Goal: Transaction & Acquisition: Purchase product/service

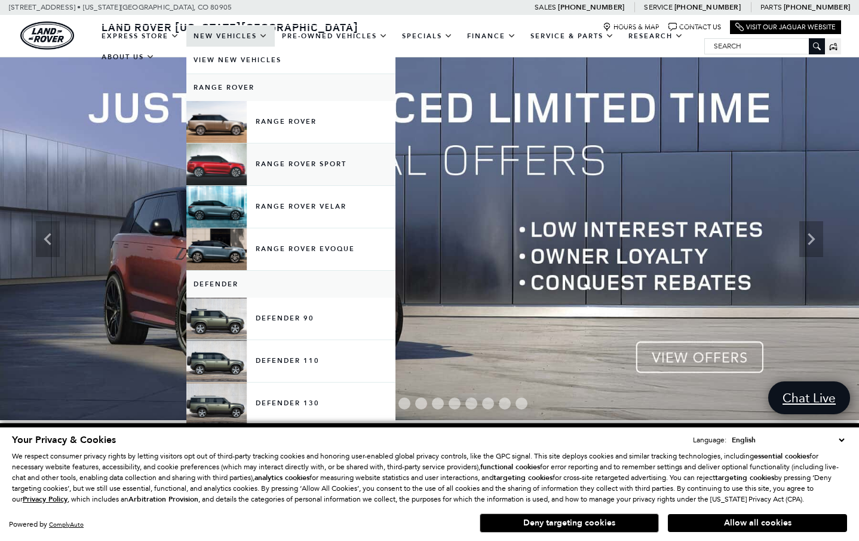
click at [225, 171] on link "Range Rover Sport" at bounding box center [290, 164] width 209 height 42
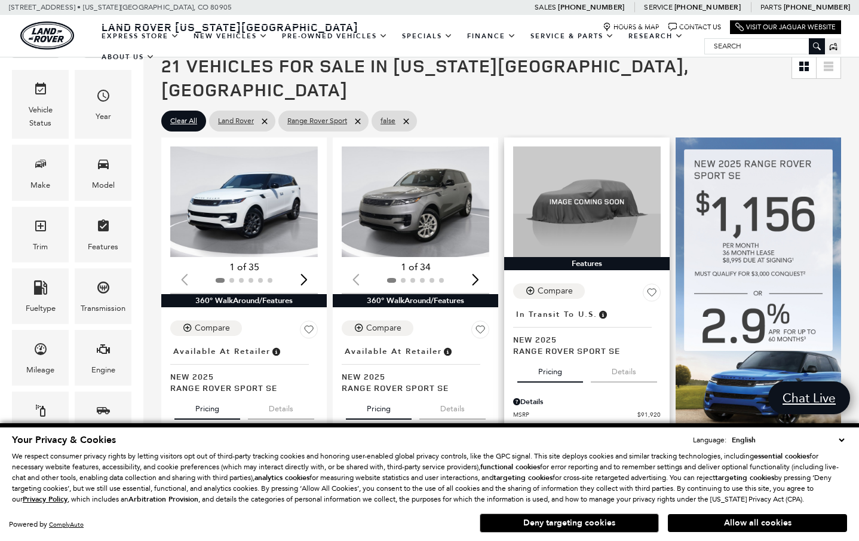
scroll to position [192, 0]
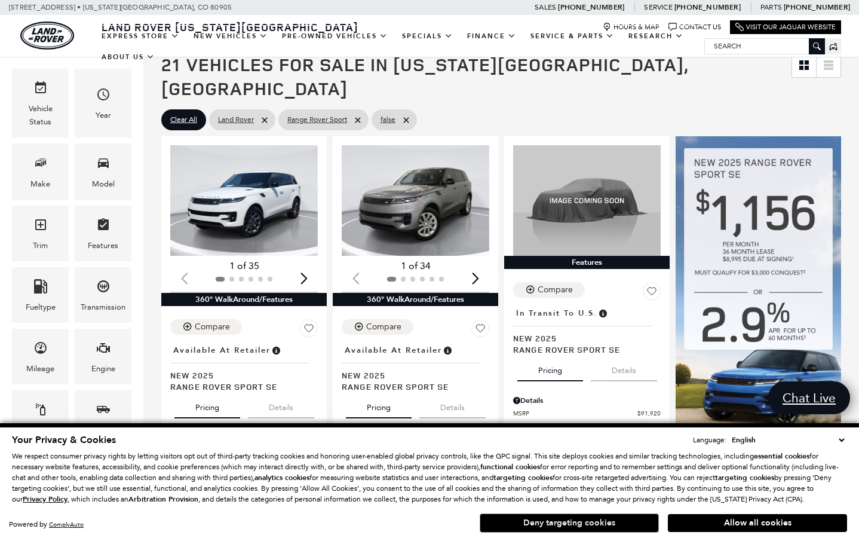
click at [611, 519] on button "Deny targeting cookies" at bounding box center [569, 522] width 179 height 19
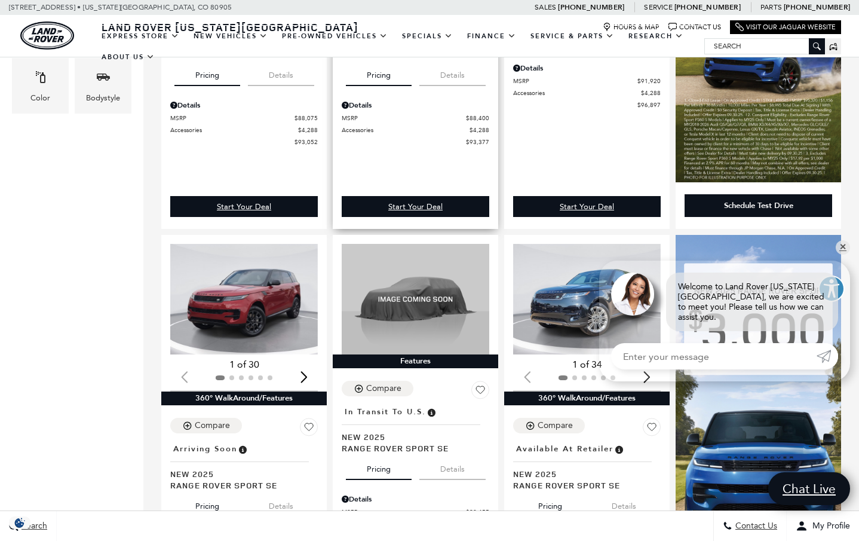
scroll to position [539, 0]
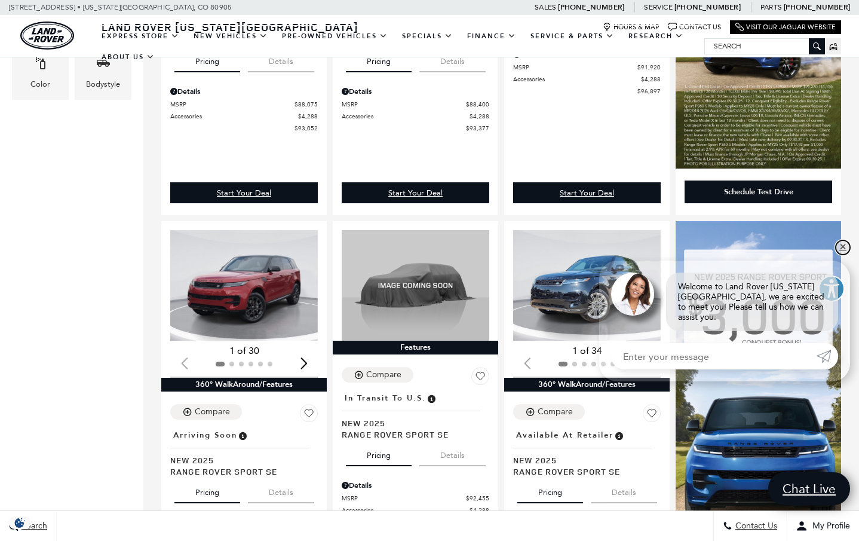
click at [840, 253] on link "✕" at bounding box center [843, 247] width 14 height 14
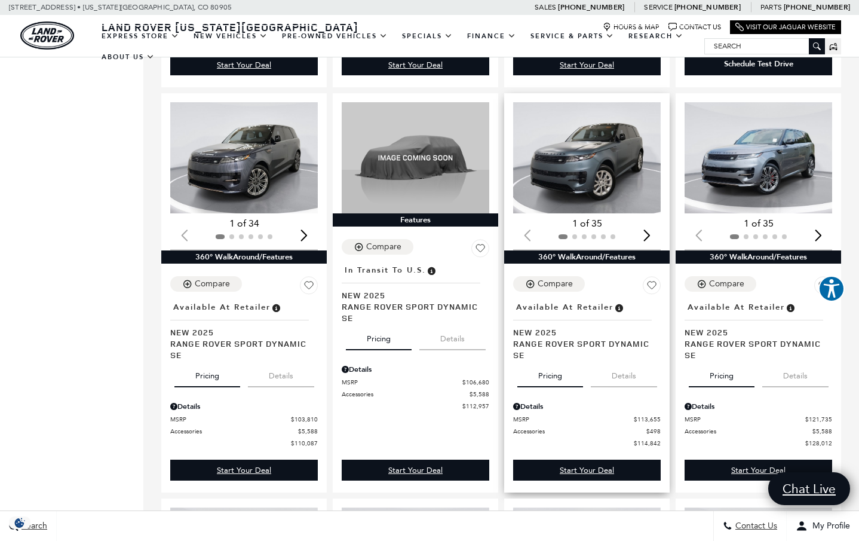
scroll to position [1534, 0]
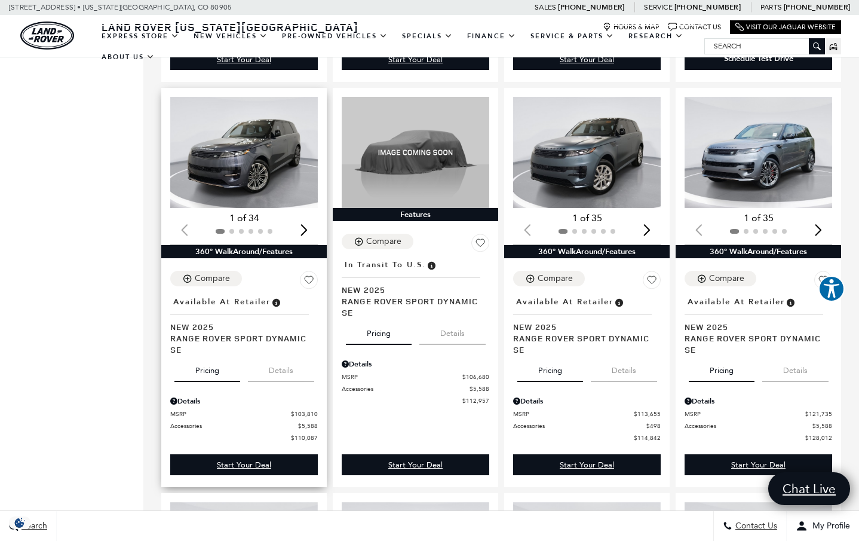
click at [250, 141] on img "1 / 2" at bounding box center [244, 152] width 148 height 111
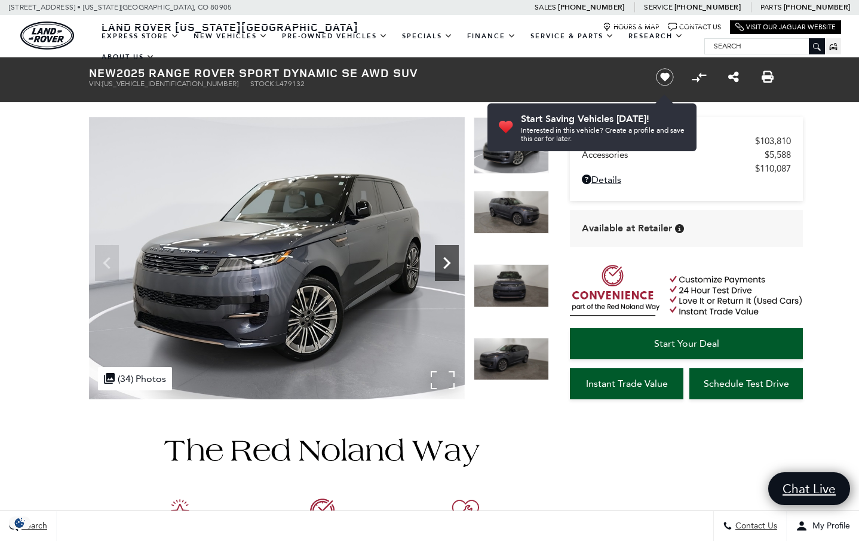
click at [447, 264] on icon "Next" at bounding box center [447, 263] width 24 height 24
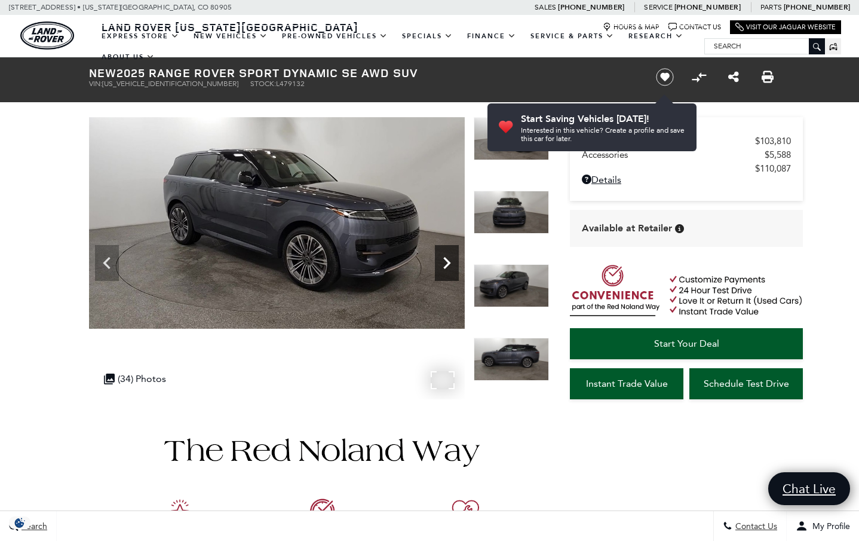
click at [447, 264] on icon "Next" at bounding box center [447, 263] width 24 height 24
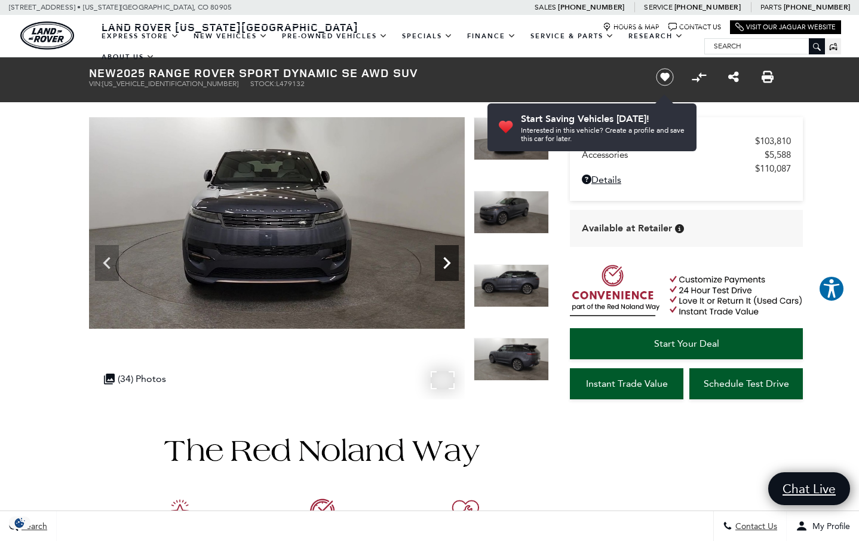
click at [447, 264] on icon "Next" at bounding box center [447, 263] width 24 height 24
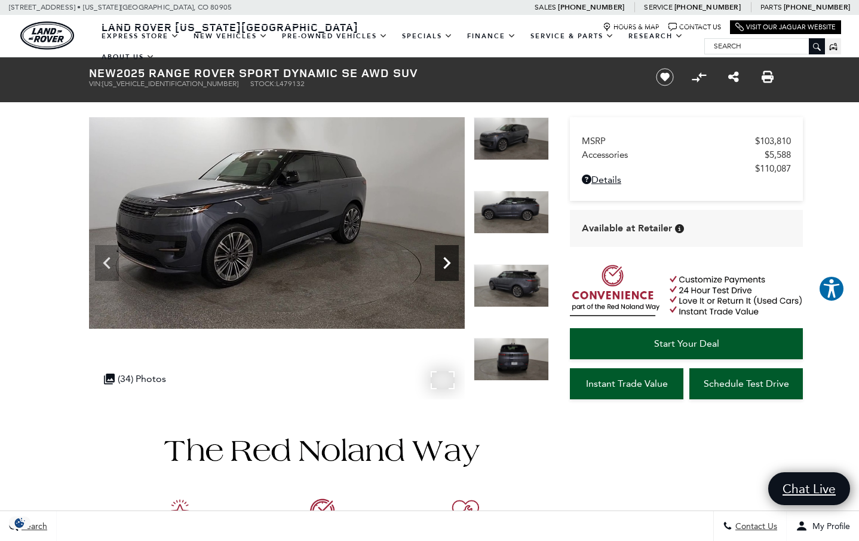
click at [446, 259] on icon "Next" at bounding box center [446, 263] width 7 height 12
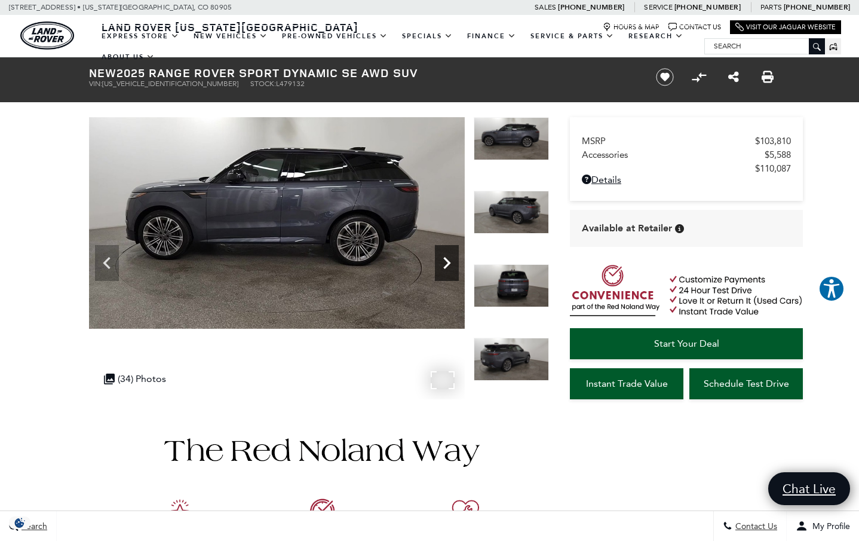
click at [446, 259] on icon "Next" at bounding box center [446, 263] width 7 height 12
